Goal: Information Seeking & Learning: Find specific fact

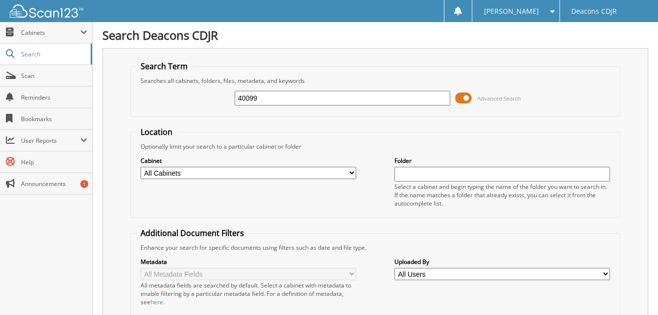
type input "40099"
click at [468, 100] on span at bounding box center [463, 98] width 17 height 15
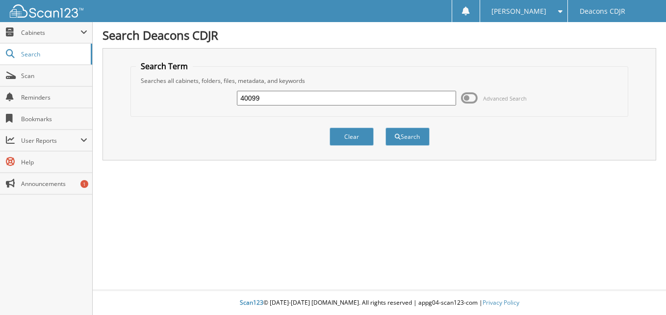
click at [468, 100] on span at bounding box center [469, 98] width 17 height 15
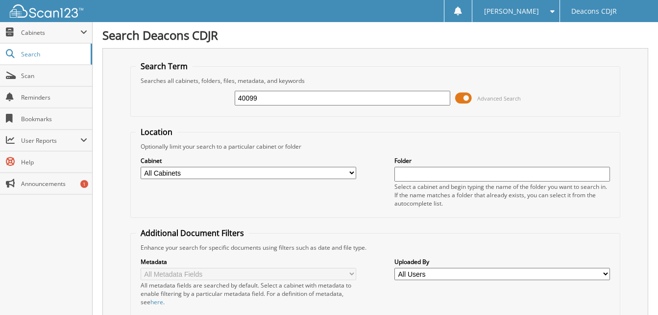
click at [468, 100] on span at bounding box center [463, 98] width 17 height 15
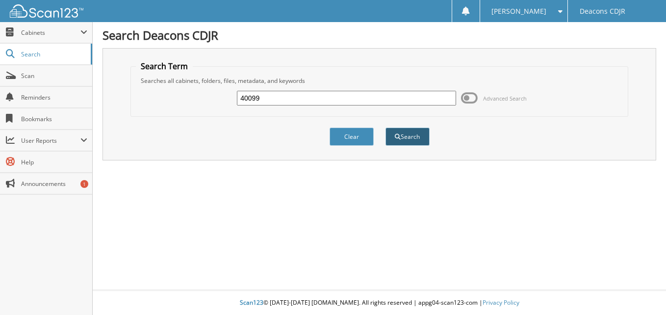
click at [403, 138] on button "Search" at bounding box center [407, 136] width 44 height 18
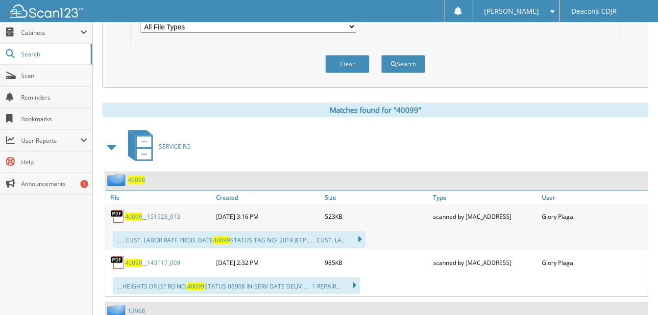
scroll to position [392, 0]
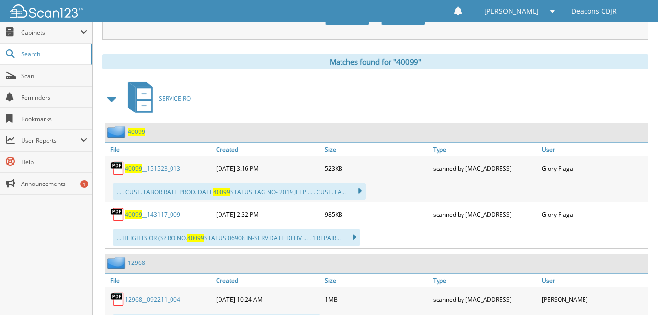
click at [166, 172] on link "40099 __151523_013" at bounding box center [152, 168] width 55 height 8
click at [156, 212] on link "40099 __143117_009" at bounding box center [152, 214] width 55 height 8
